Goal: Book appointment/travel/reservation

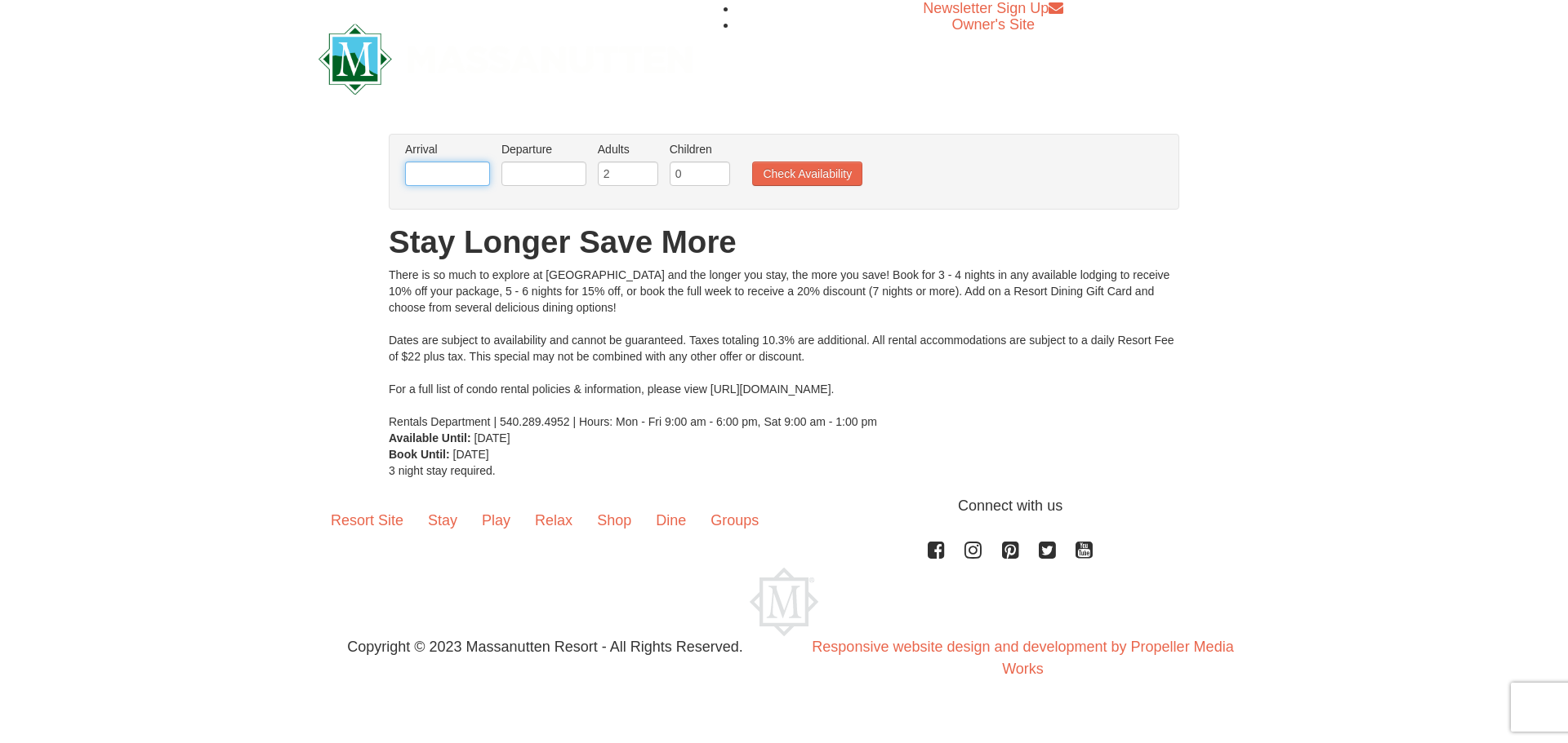
click at [423, 174] on input "text" at bounding box center [448, 174] width 85 height 24
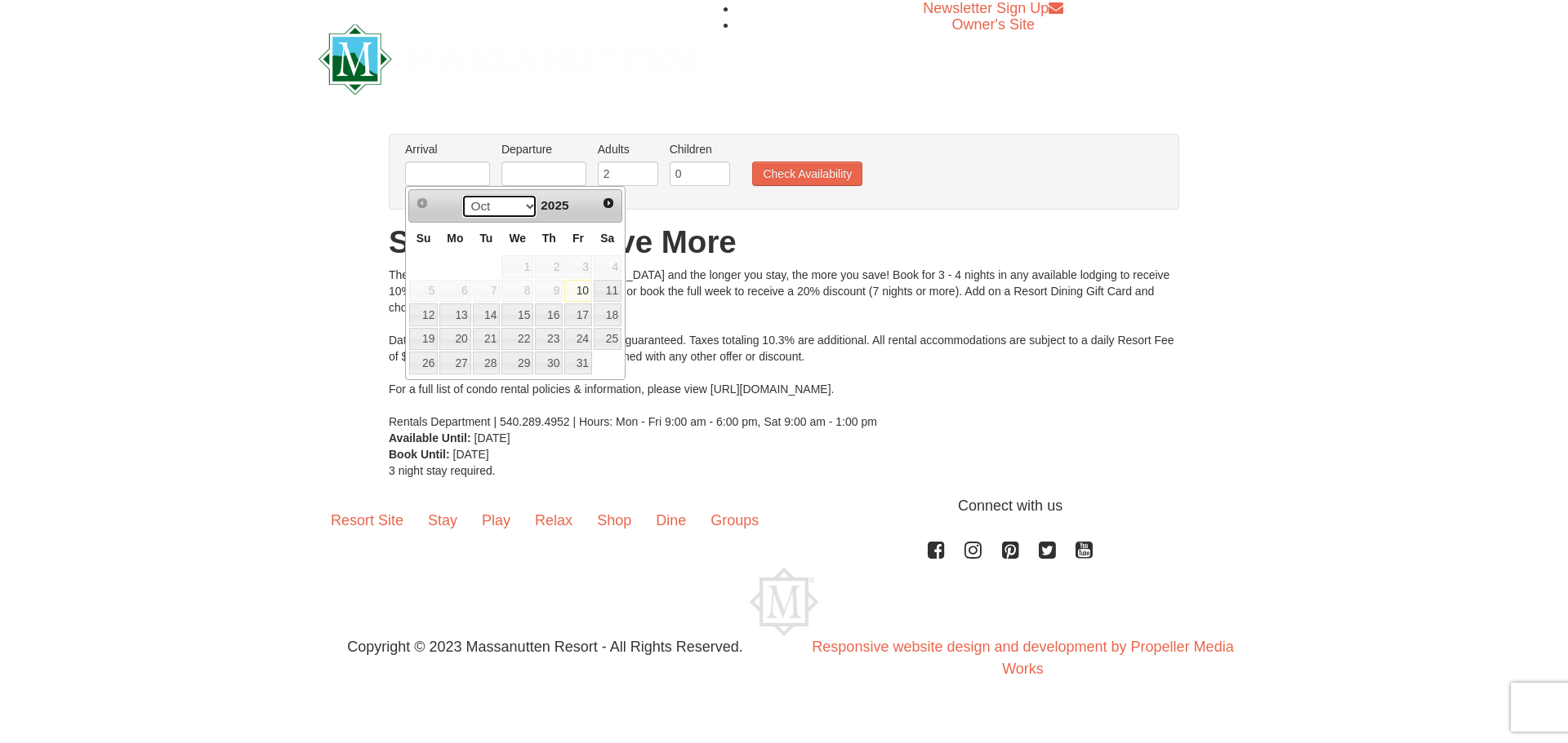
click at [520, 200] on select "Oct Nov Dec" at bounding box center [499, 206] width 76 height 24
click at [488, 365] on link "30" at bounding box center [486, 362] width 28 height 23
type input "[DATE]"
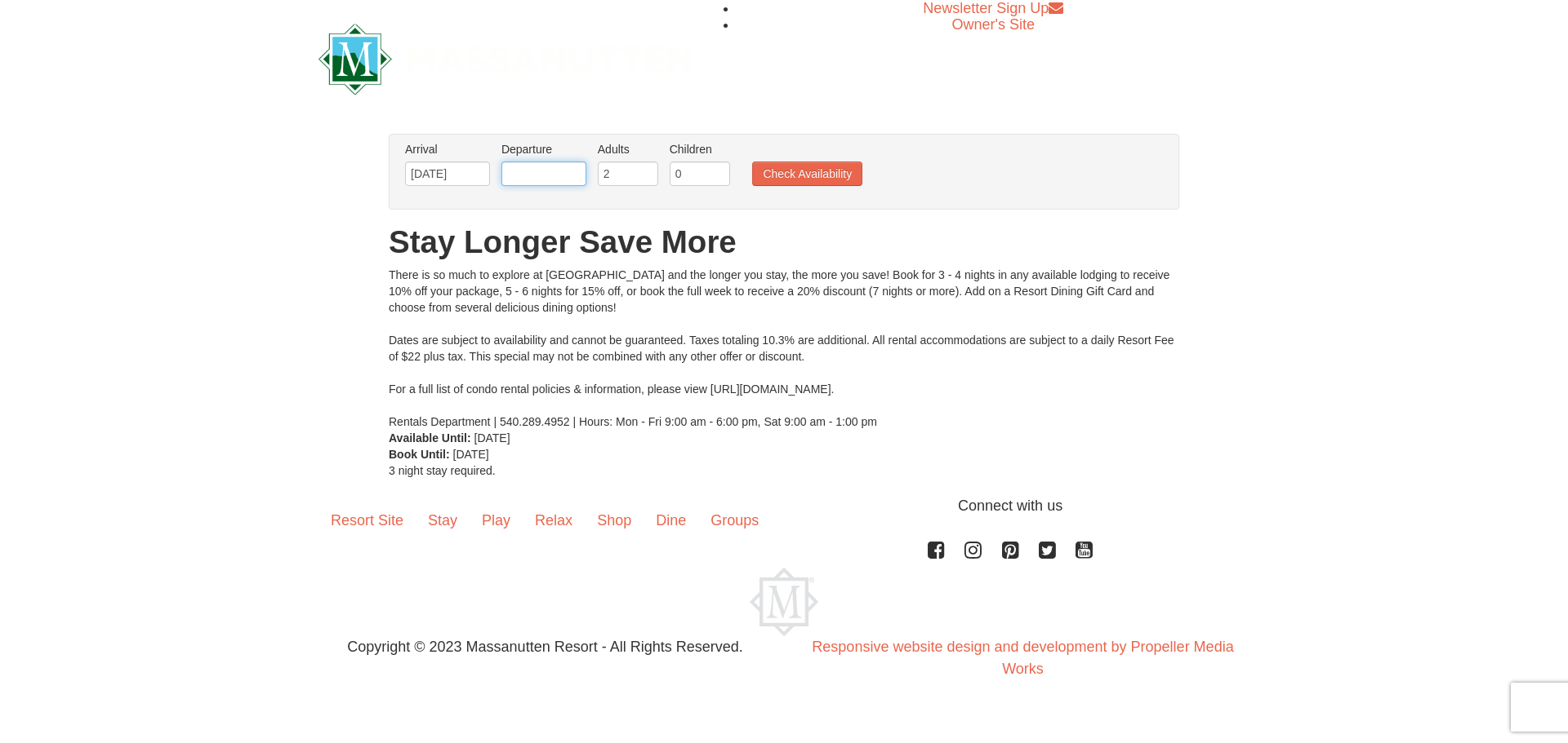
click at [520, 169] on input "text" at bounding box center [544, 174] width 85 height 24
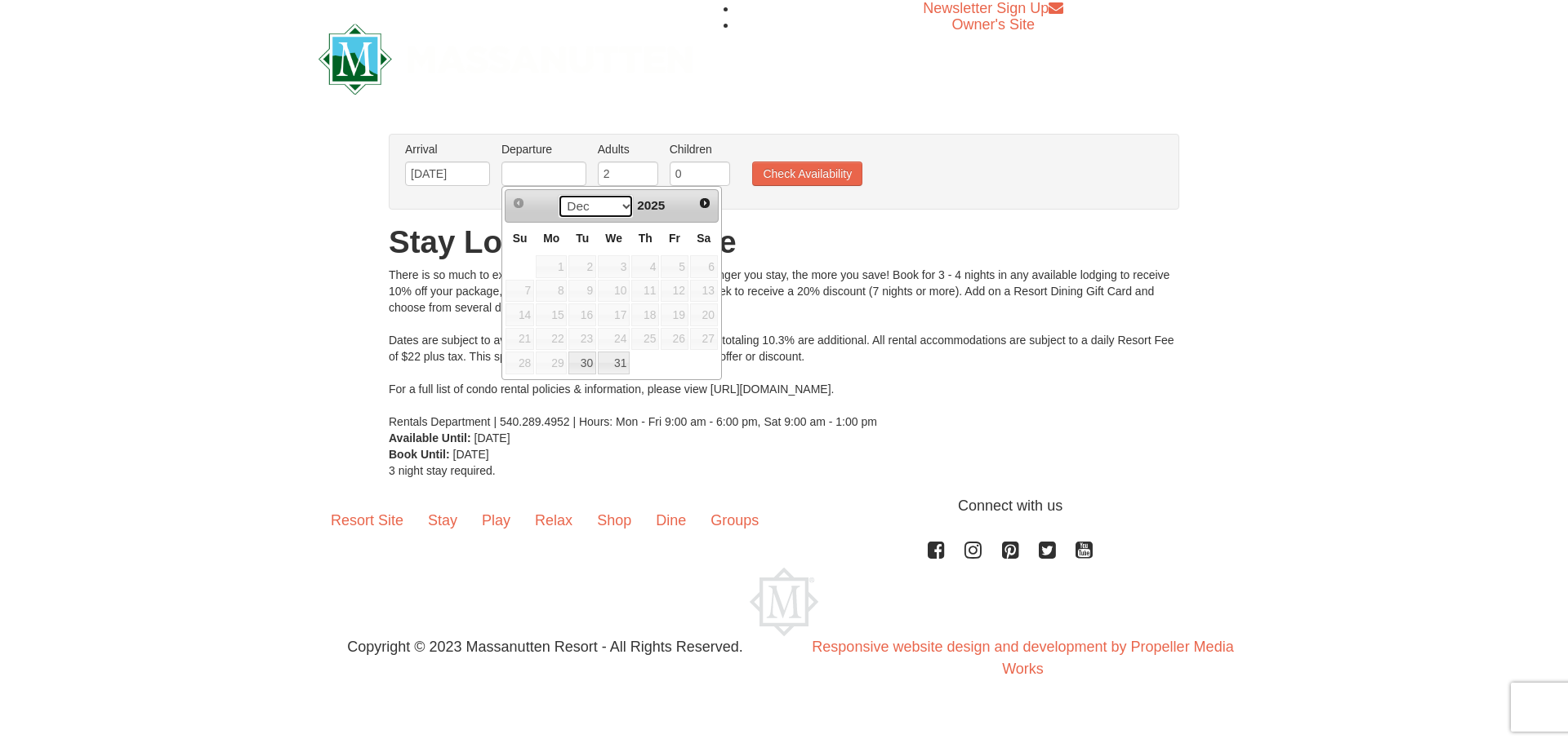
click at [623, 207] on select "Dec" at bounding box center [596, 206] width 76 height 24
click at [622, 211] on select "Dec" at bounding box center [596, 206] width 76 height 24
click at [558, 195] on select "Dec" at bounding box center [596, 206] width 76 height 24
click at [672, 366] on td at bounding box center [674, 362] width 29 height 24
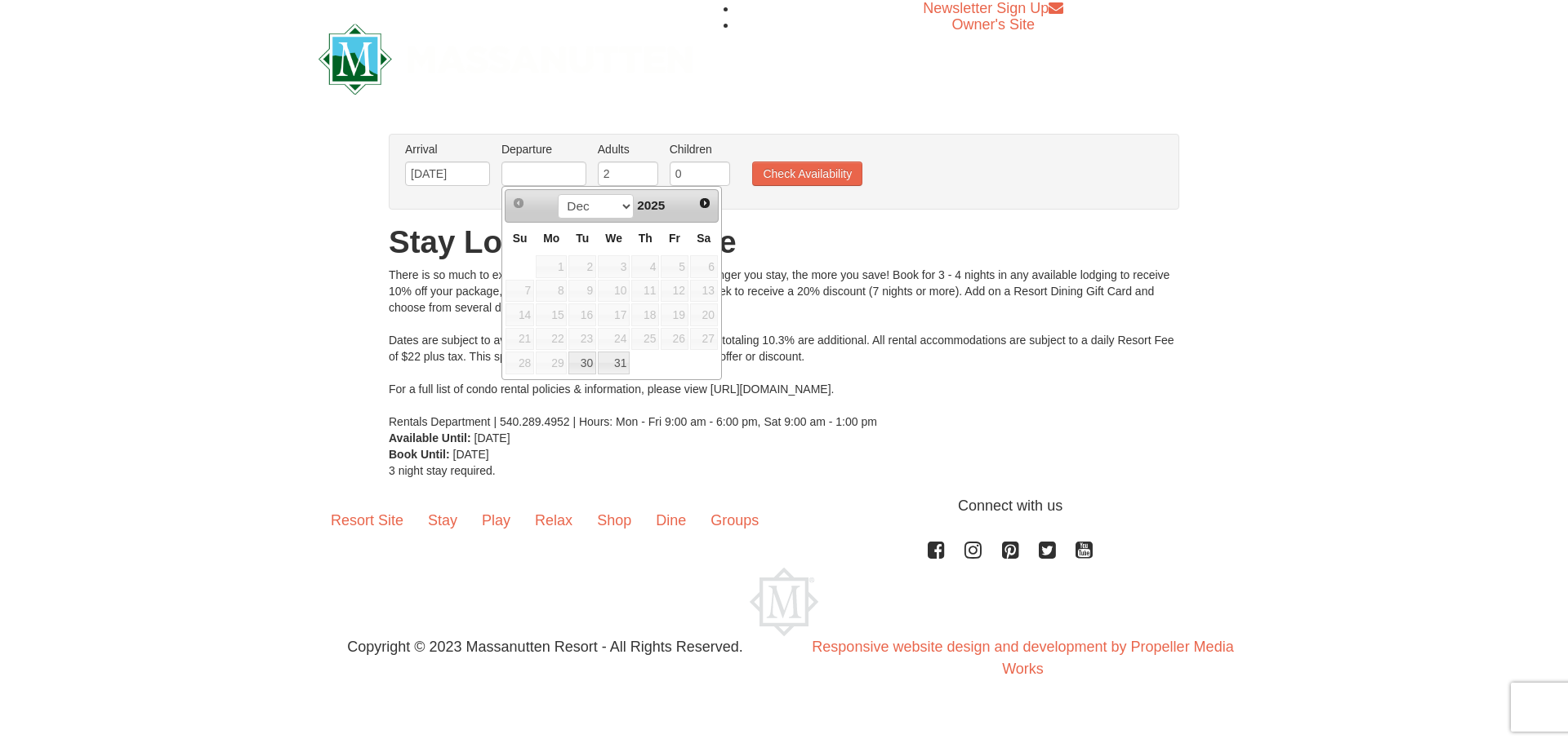
click at [669, 207] on div "Dec 2025" at bounding box center [611, 206] width 155 height 26
click at [707, 202] on span "Next" at bounding box center [705, 204] width 13 height 13
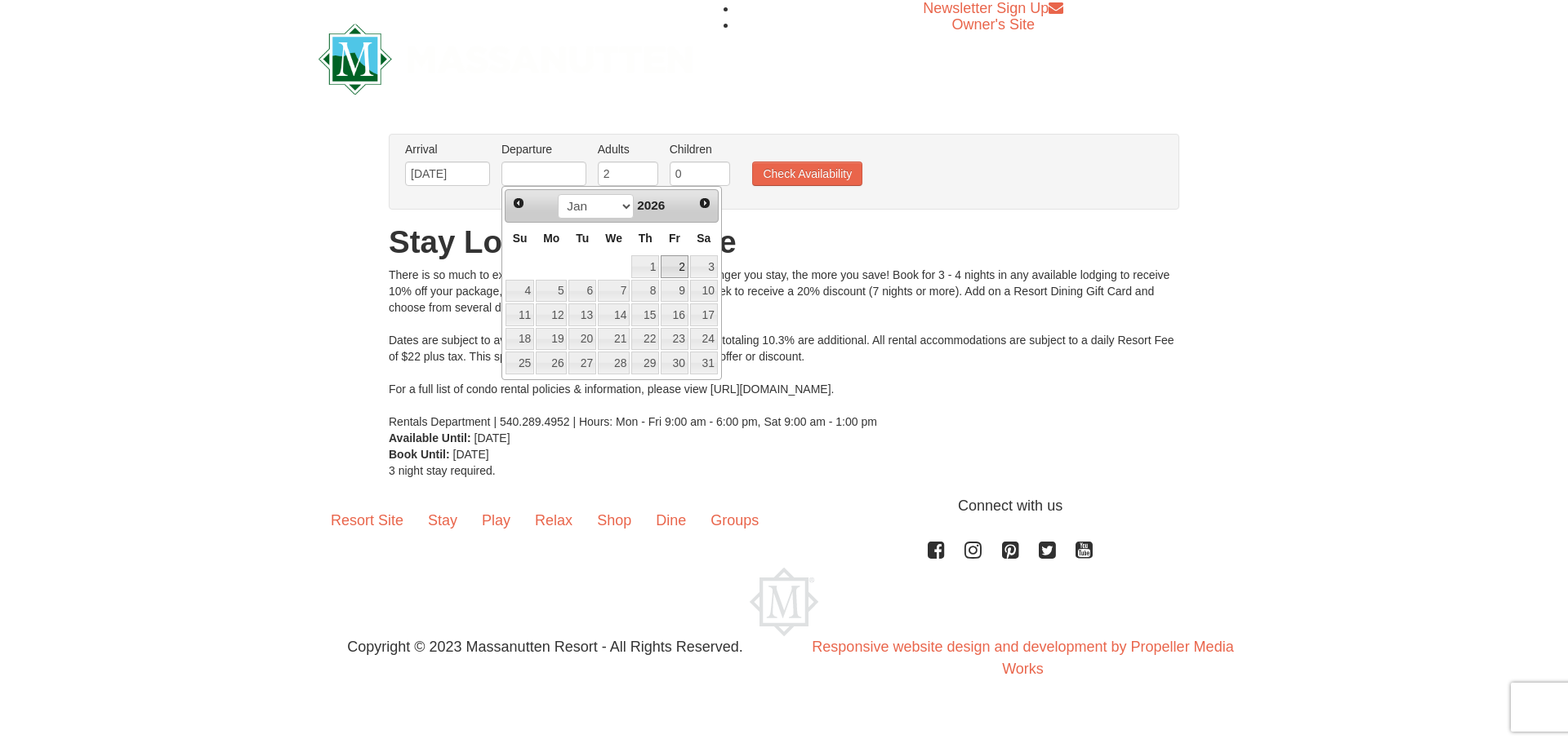
click at [672, 264] on link "2" at bounding box center [674, 266] width 28 height 23
type input "[DATE]"
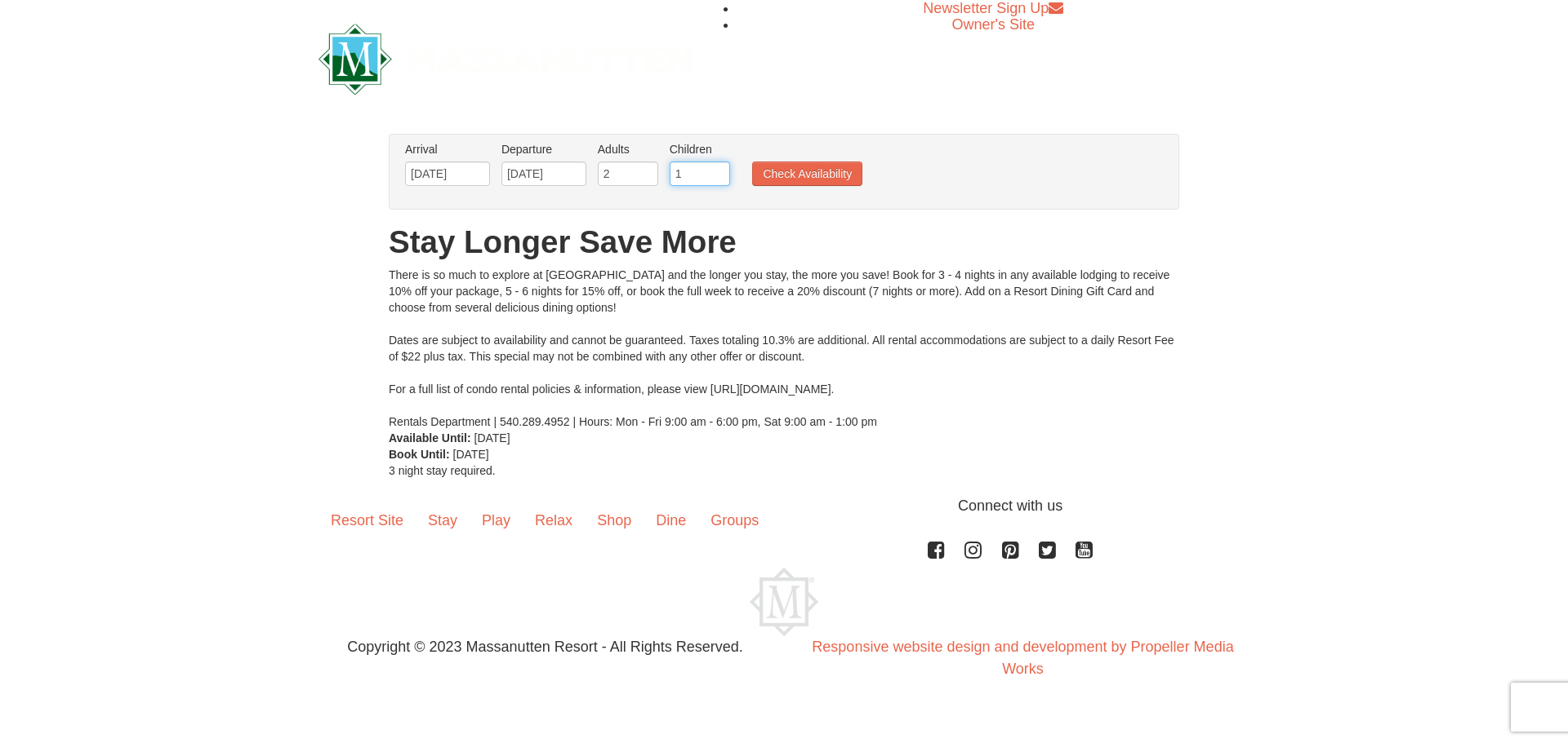
click at [718, 170] on input "1" at bounding box center [700, 174] width 60 height 24
click at [718, 170] on input "2" at bounding box center [700, 174] width 60 height 24
type input "3"
click at [718, 170] on input "3" at bounding box center [700, 174] width 60 height 24
click at [784, 168] on button "Check Availability" at bounding box center [807, 174] width 110 height 24
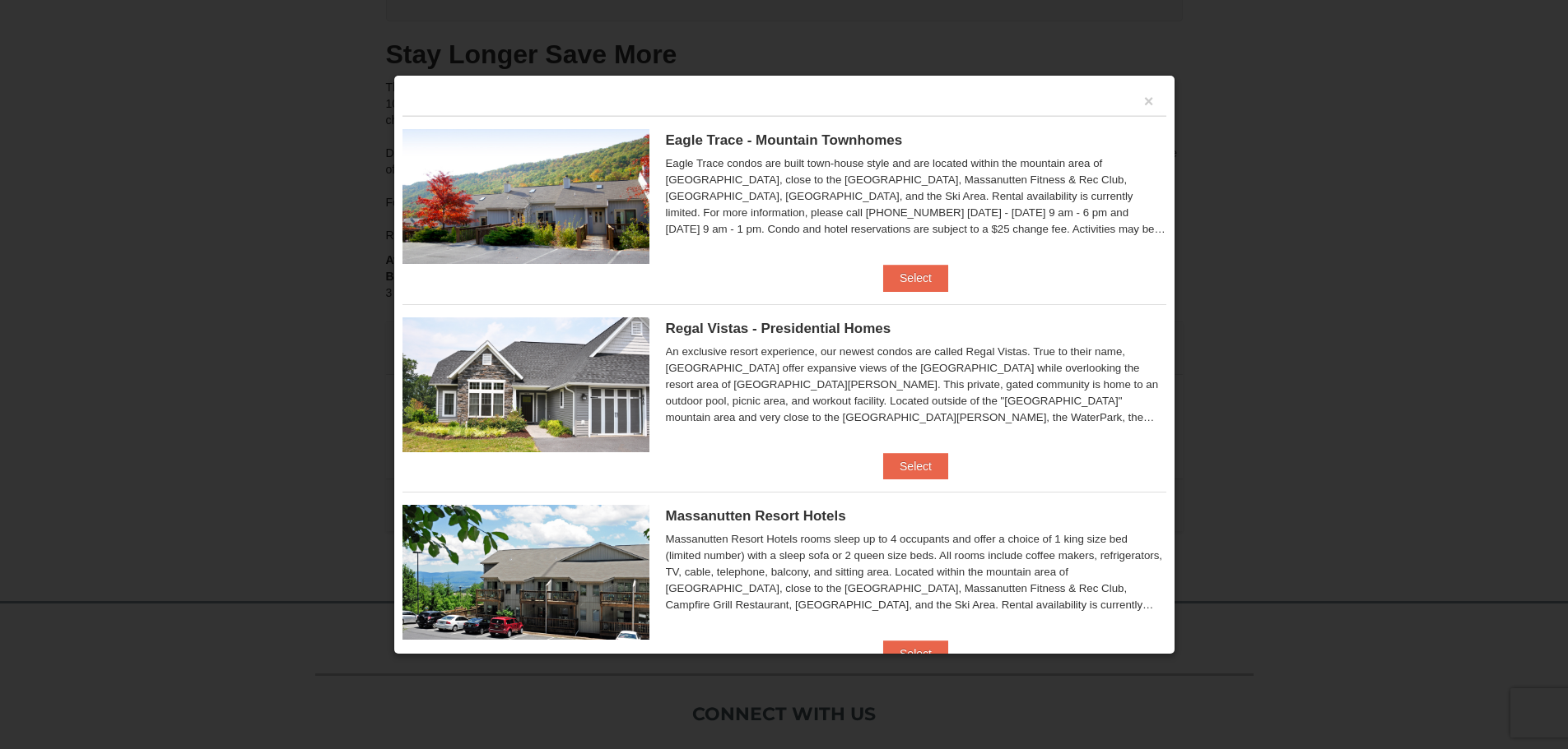
click at [606, 222] on img at bounding box center [525, 196] width 247 height 135
click at [910, 272] on button "Select" at bounding box center [915, 278] width 65 height 26
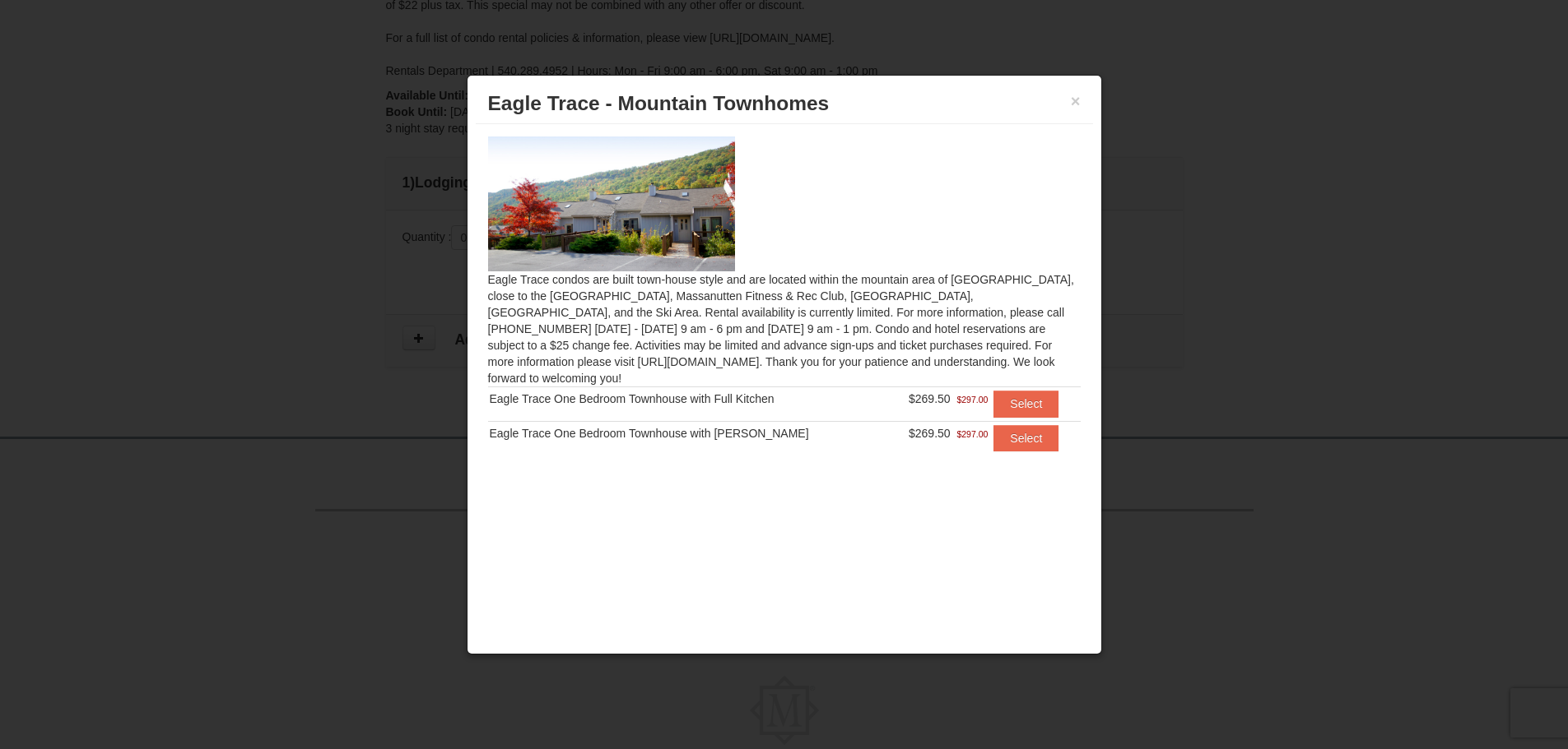
scroll to position [150, 0]
click at [623, 189] on img at bounding box center [611, 204] width 247 height 135
click at [1076, 99] on button "×" at bounding box center [1076, 101] width 10 height 17
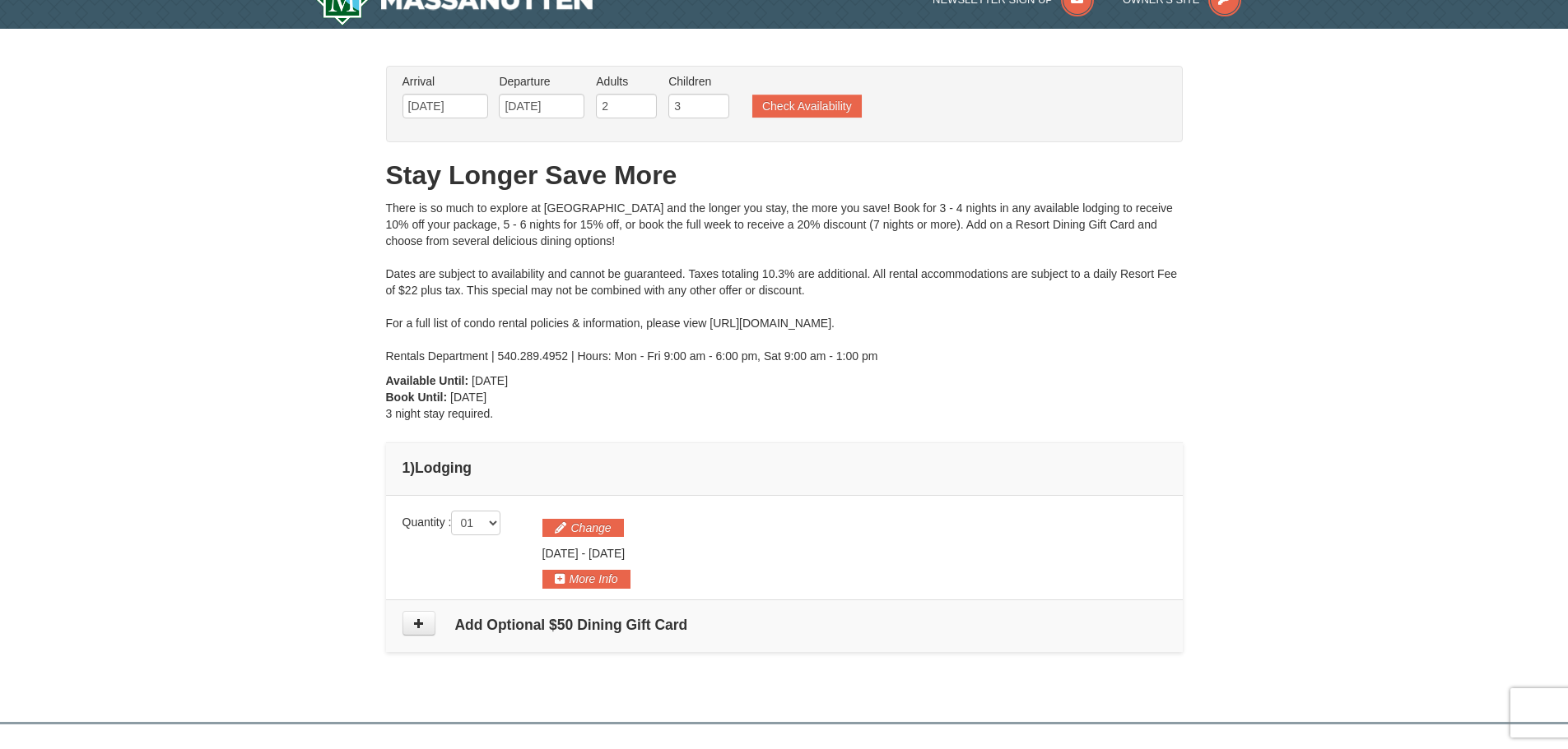
scroll to position [0, 0]
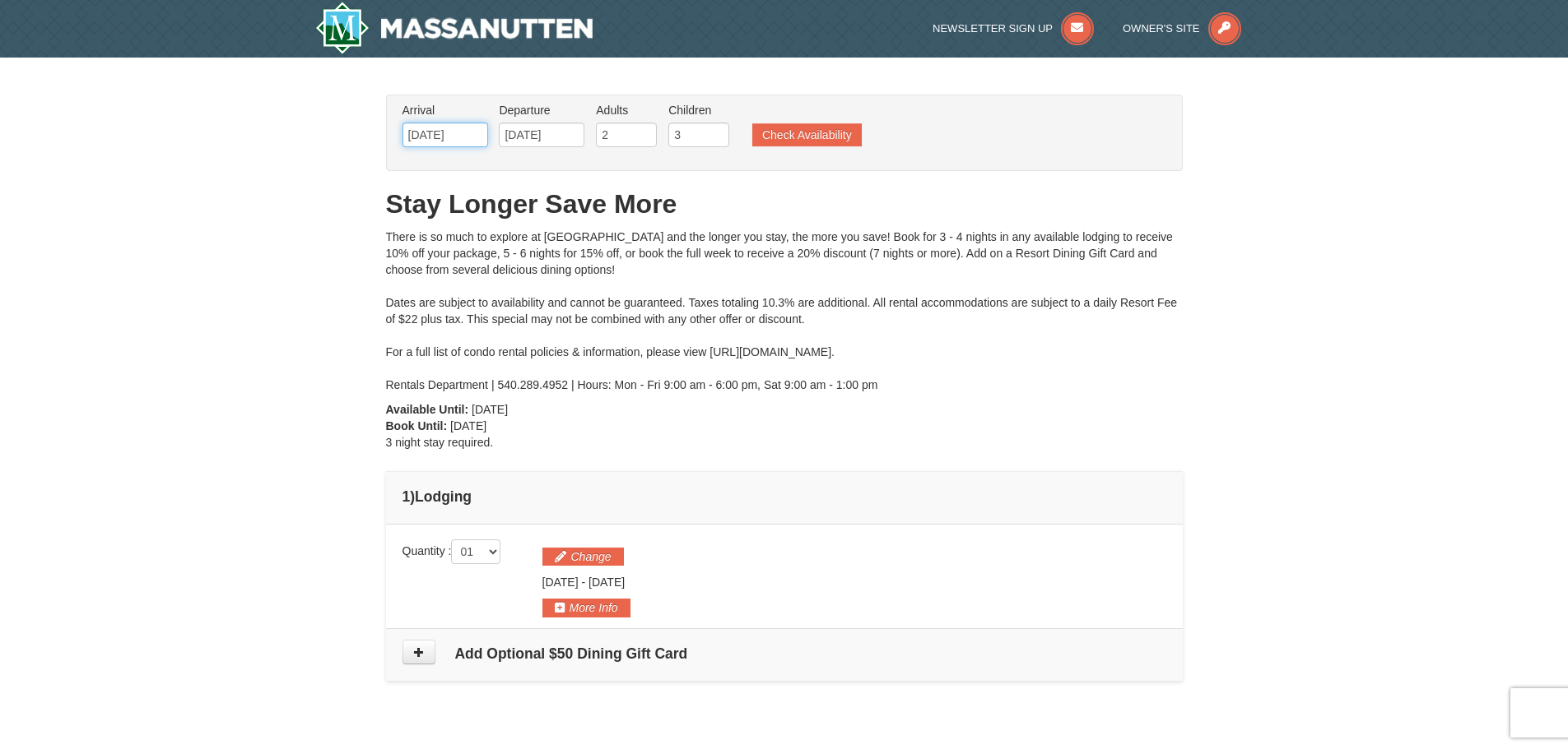
click at [435, 134] on input "[DATE]" at bounding box center [445, 135] width 86 height 24
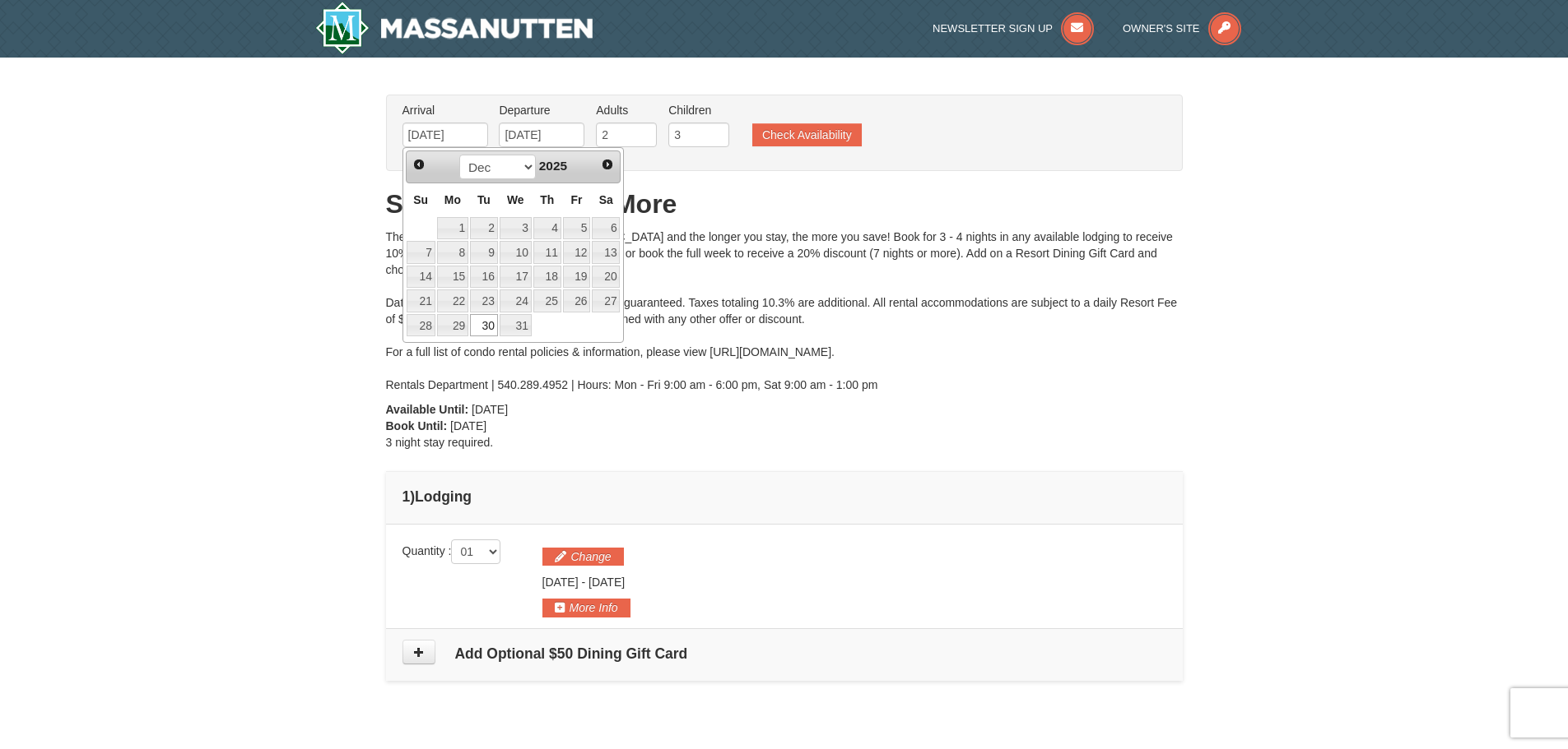
click at [237, 128] on div "× From: To: Adults: 2 Children: 3 Change Arrival Please format dates MM/DD/YYYY…" at bounding box center [784, 396] width 1568 height 677
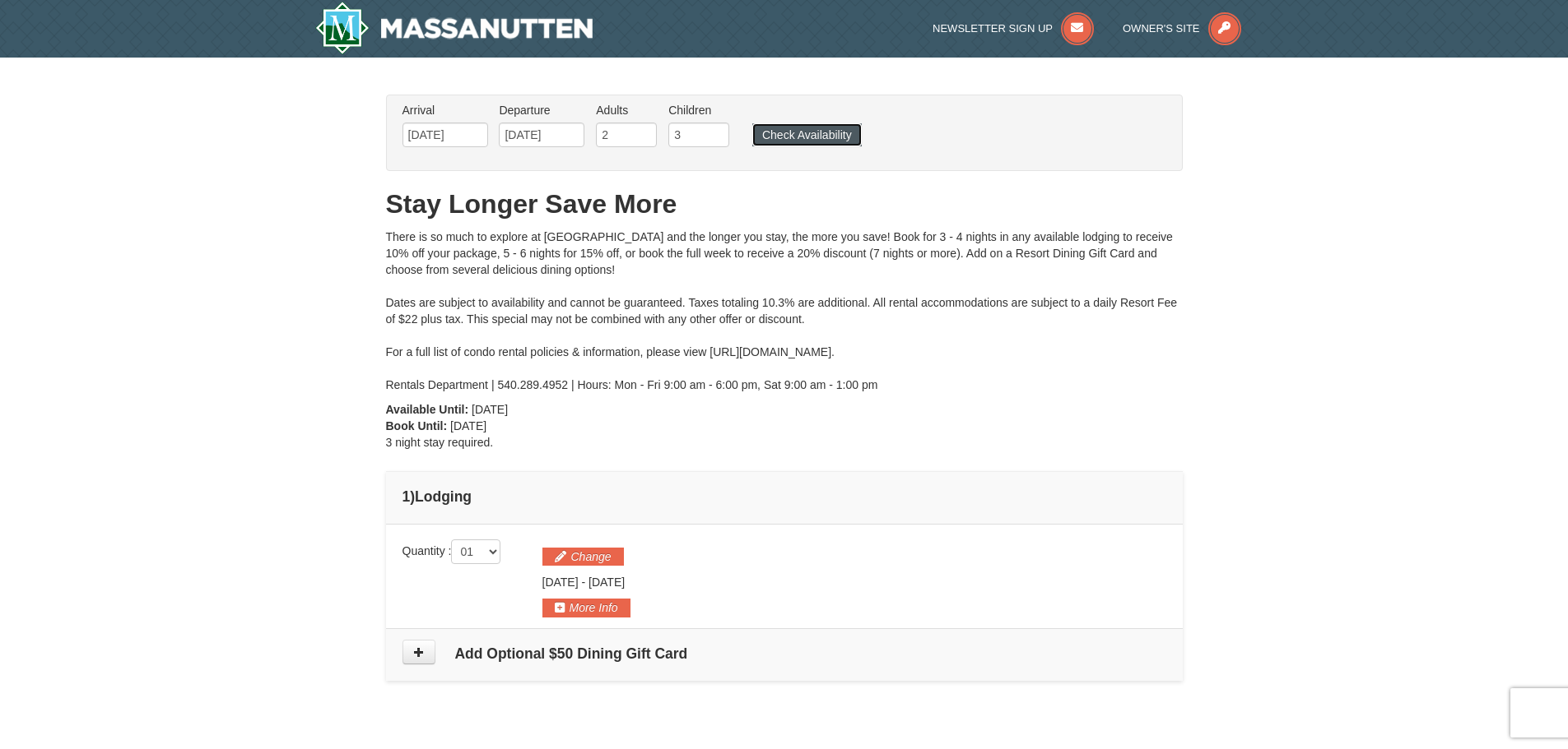
click at [814, 131] on button "Check Availability" at bounding box center [807, 135] width 109 height 23
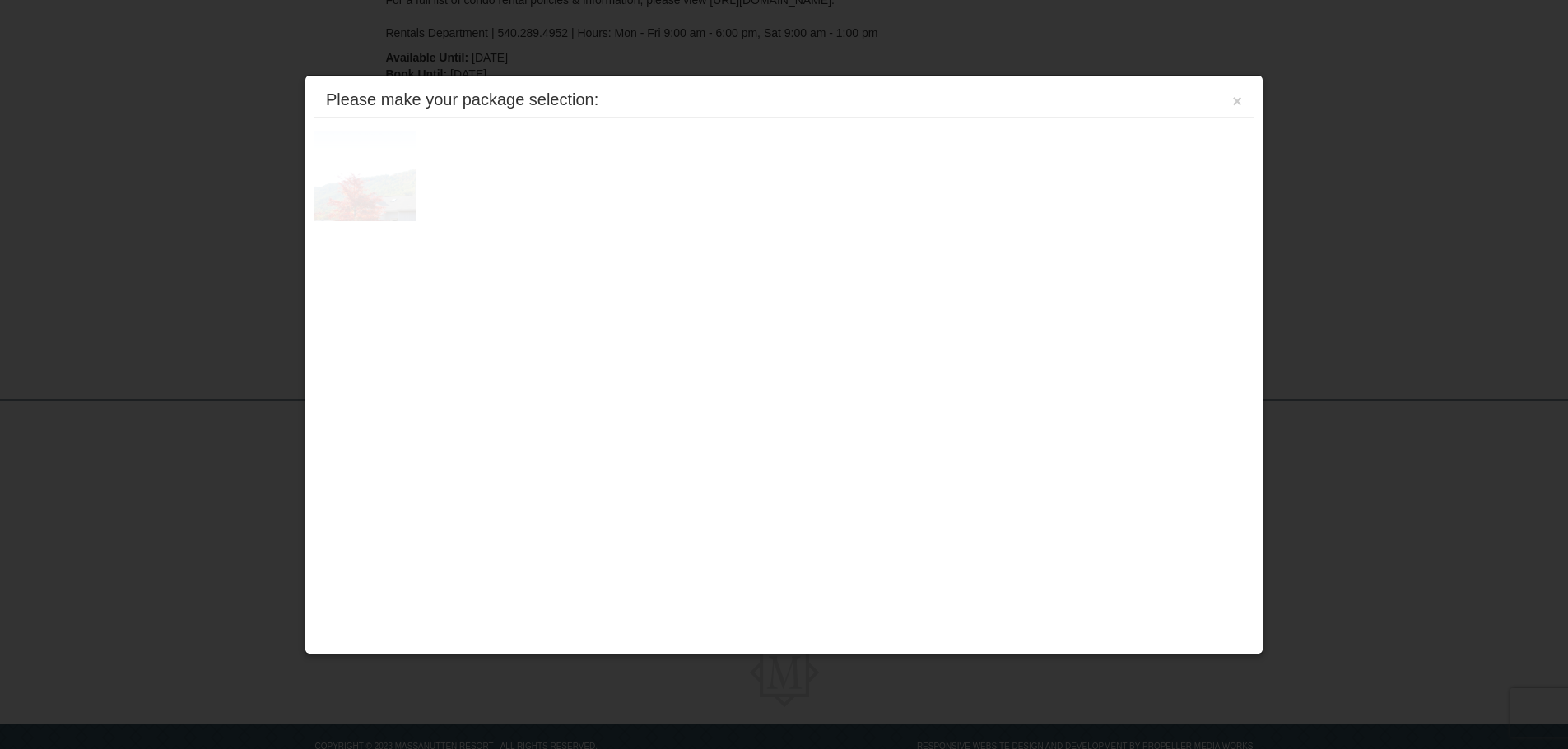
scroll to position [396, 0]
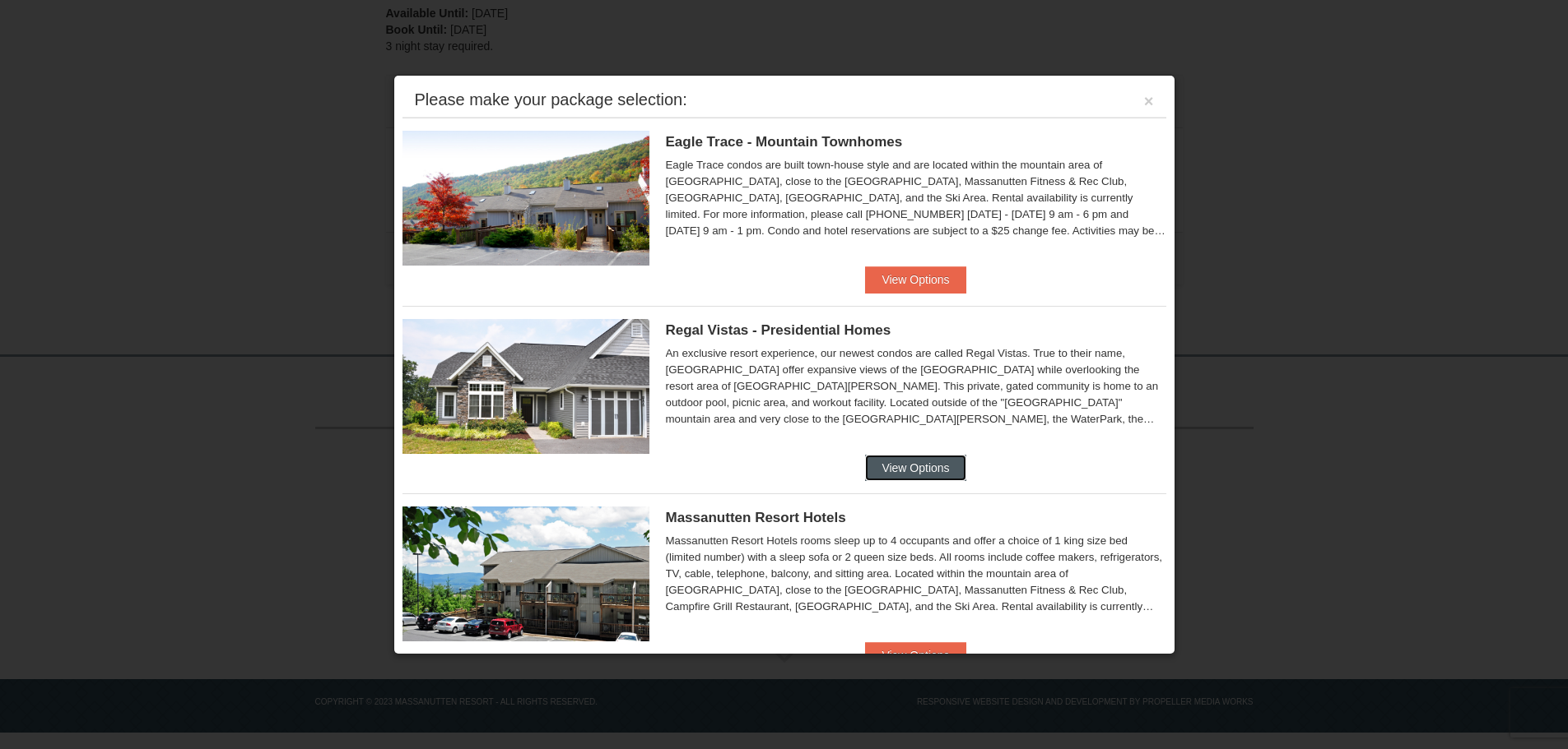
click at [902, 469] on button "View Options" at bounding box center [915, 468] width 100 height 26
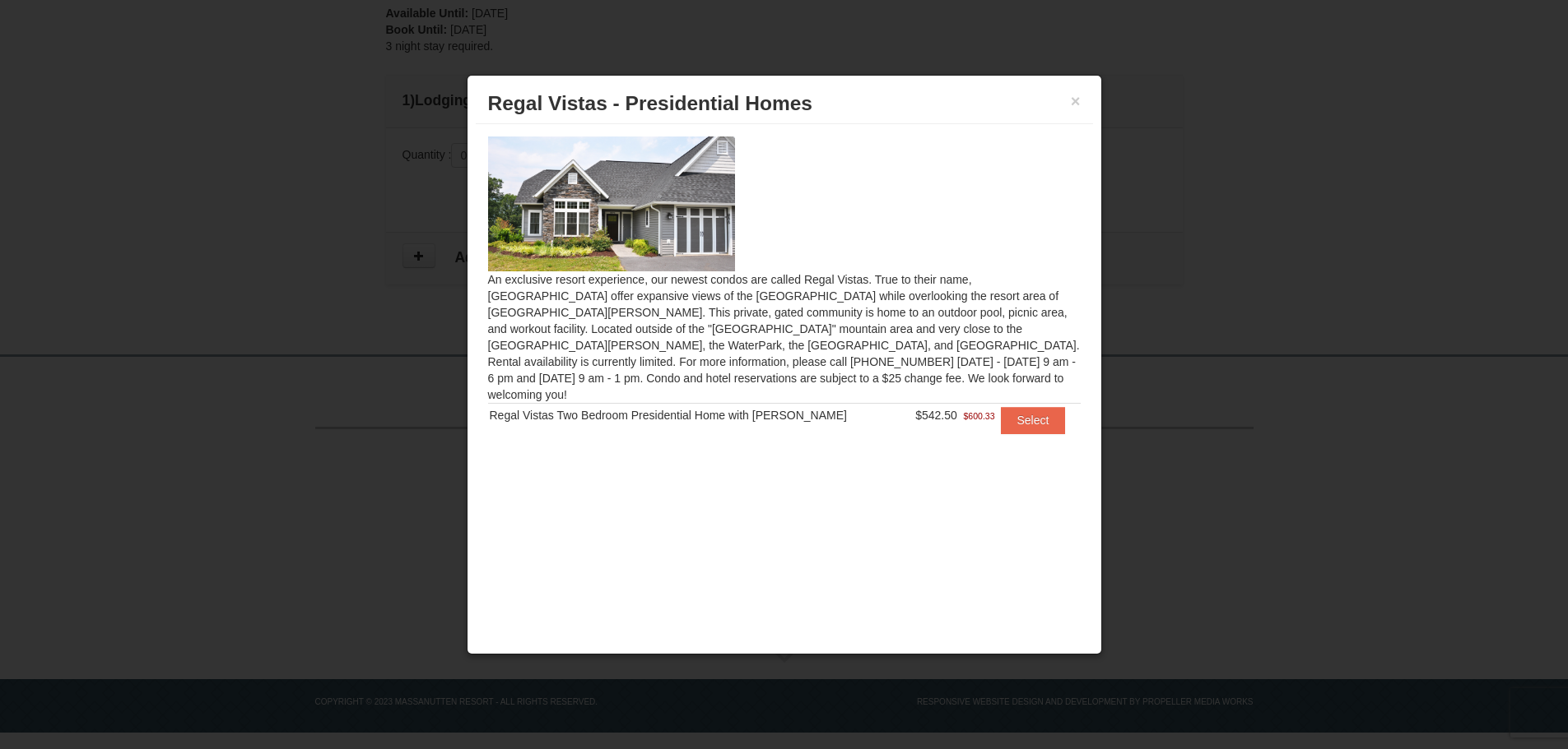
scroll to position [0, 0]
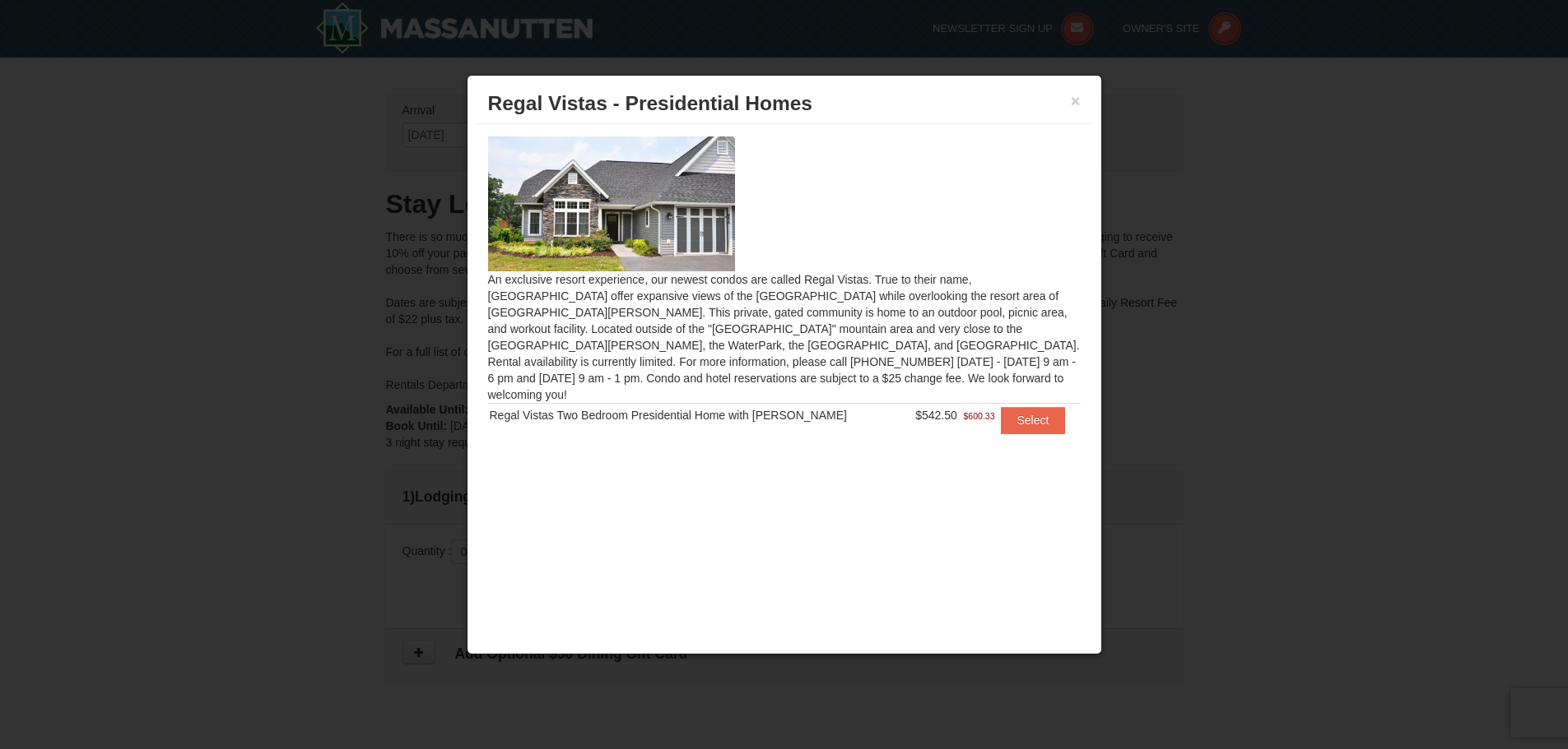
click at [589, 204] on img at bounding box center [611, 204] width 247 height 135
click at [655, 247] on img at bounding box center [611, 204] width 247 height 135
click at [1027, 412] on button "Select" at bounding box center [1033, 420] width 65 height 26
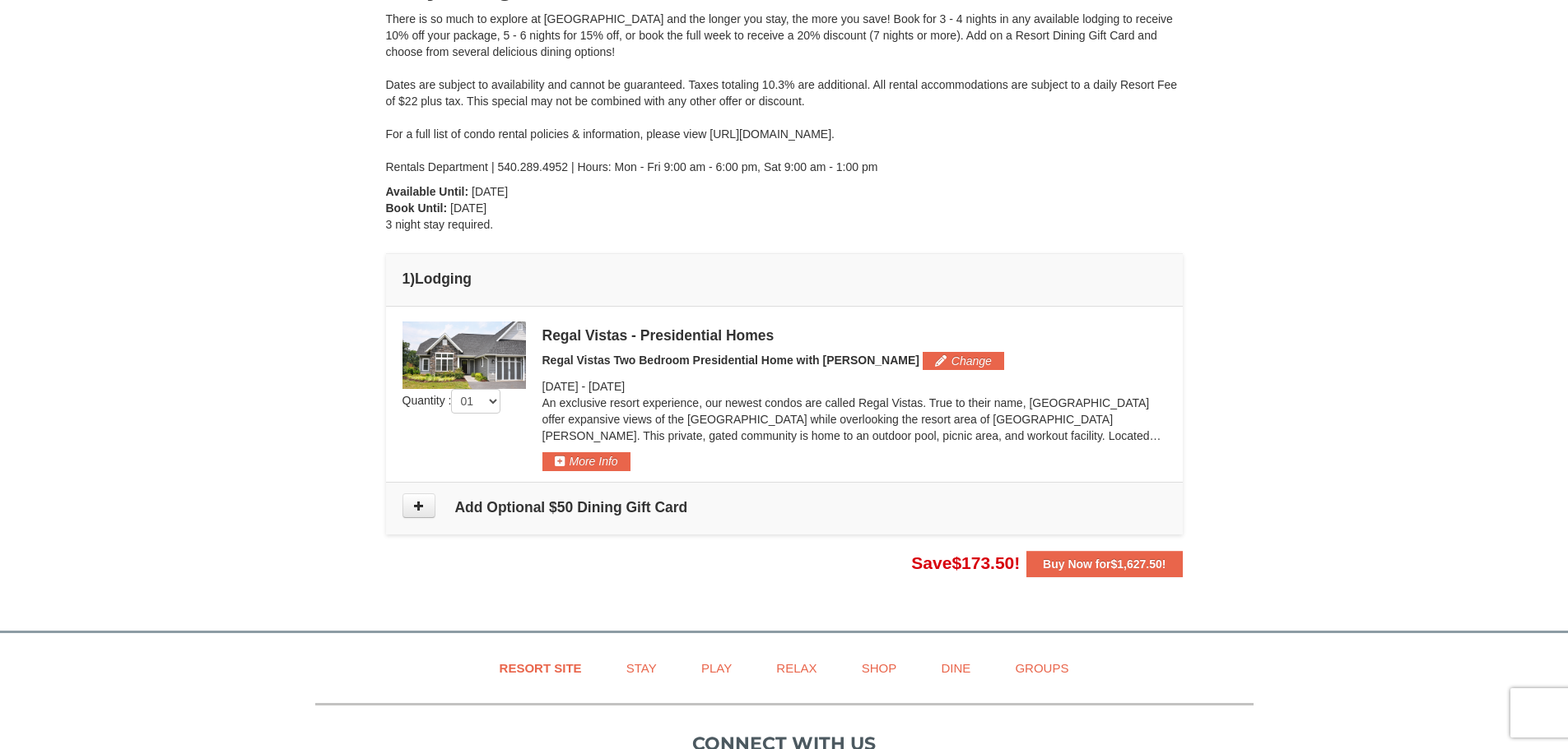
scroll to position [247, 0]
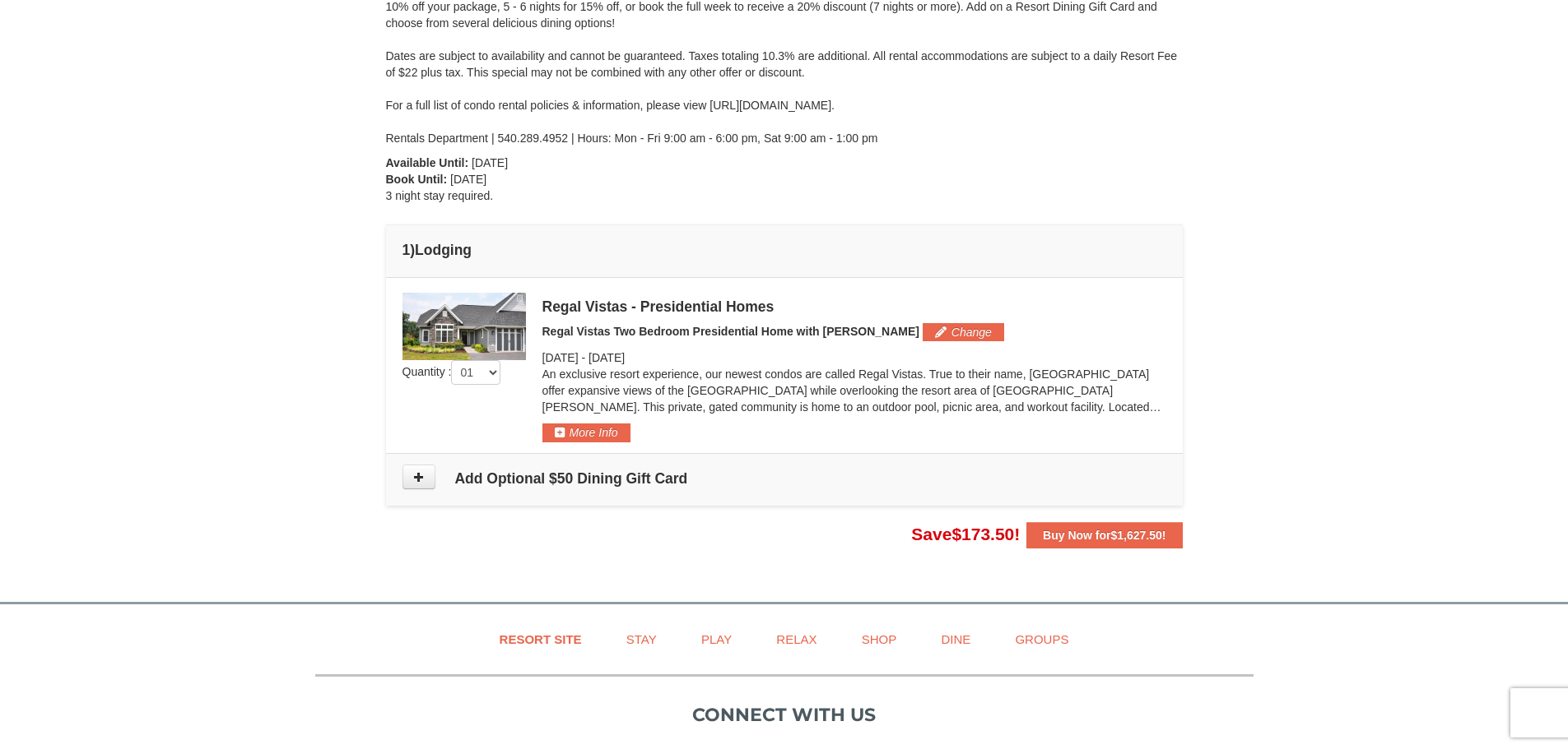
click at [472, 320] on img at bounding box center [464, 327] width 124 height 67
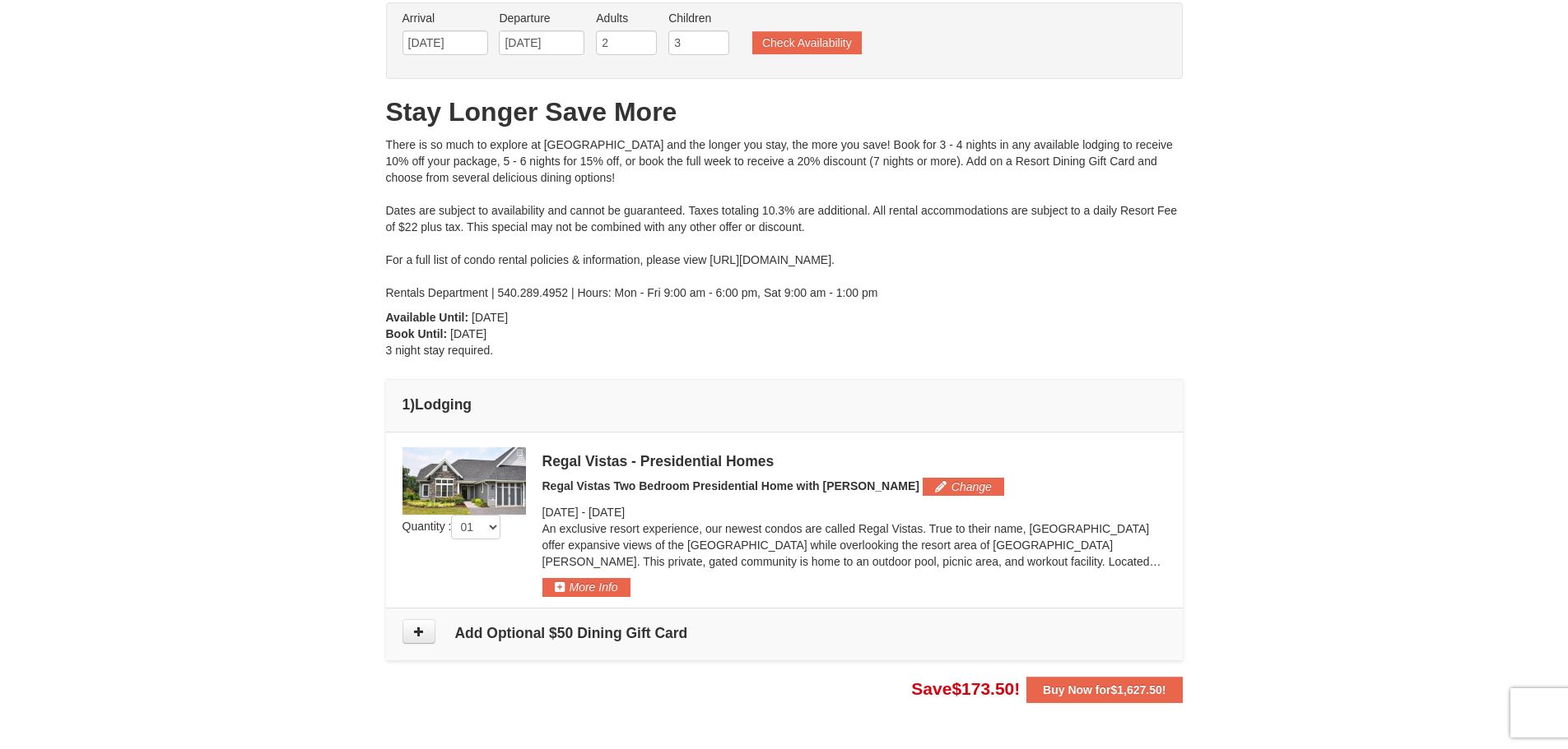
scroll to position [82, 0]
